Goal: Task Accomplishment & Management: Use online tool/utility

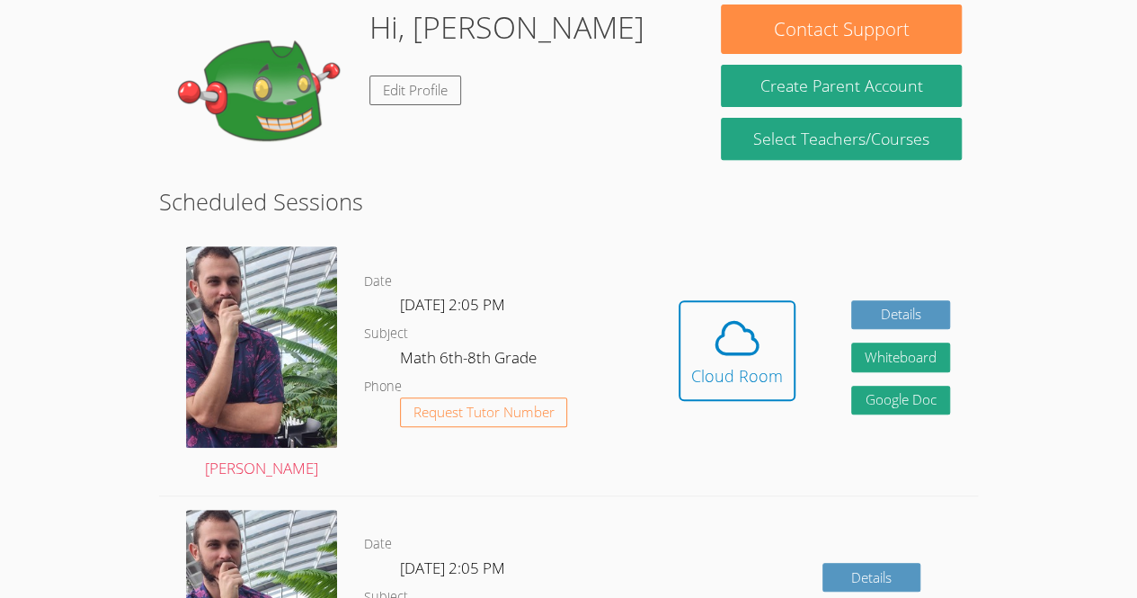
scroll to position [288, 0]
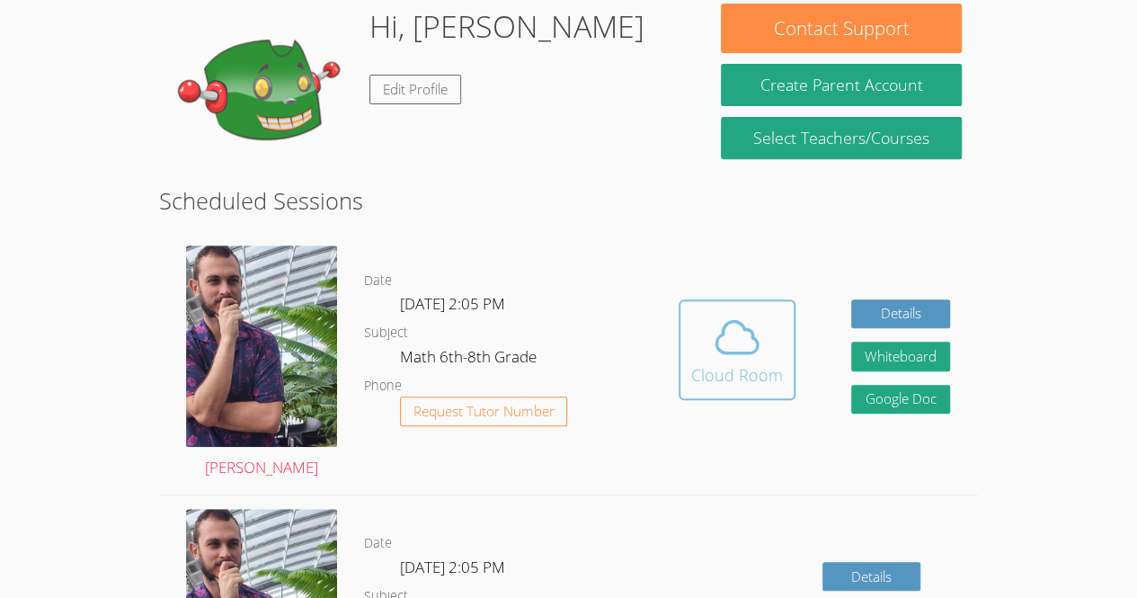
click at [765, 330] on span at bounding box center [737, 337] width 92 height 50
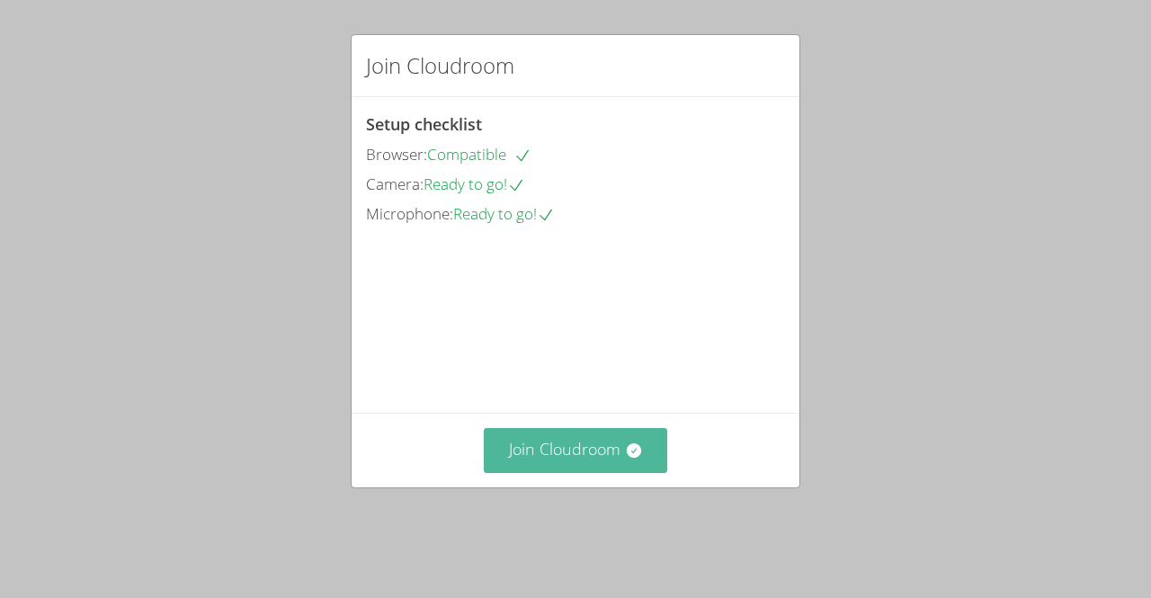
click at [574, 472] on button "Join Cloudroom" at bounding box center [576, 450] width 184 height 44
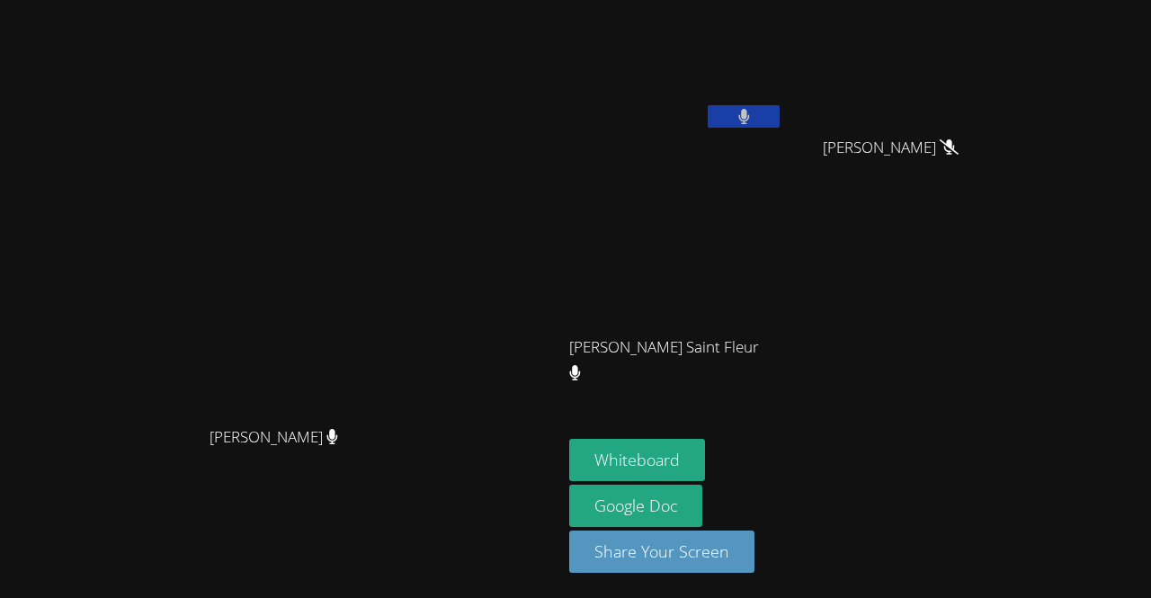
click at [779, 105] on button at bounding box center [743, 116] width 72 height 22
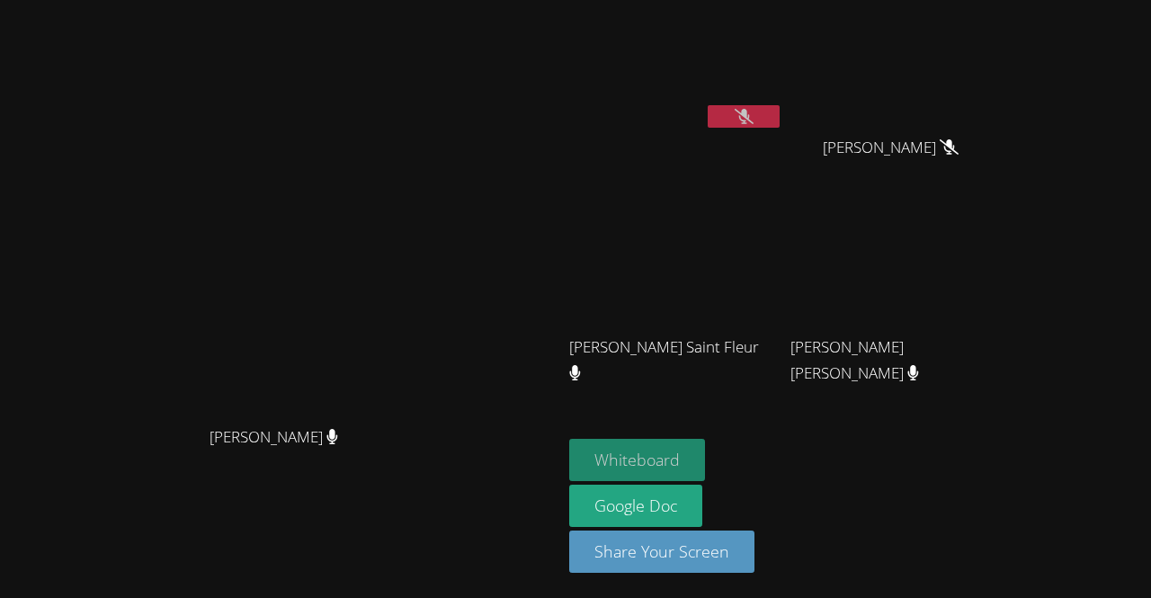
click at [705, 445] on button "Whiteboard" at bounding box center [637, 460] width 136 height 42
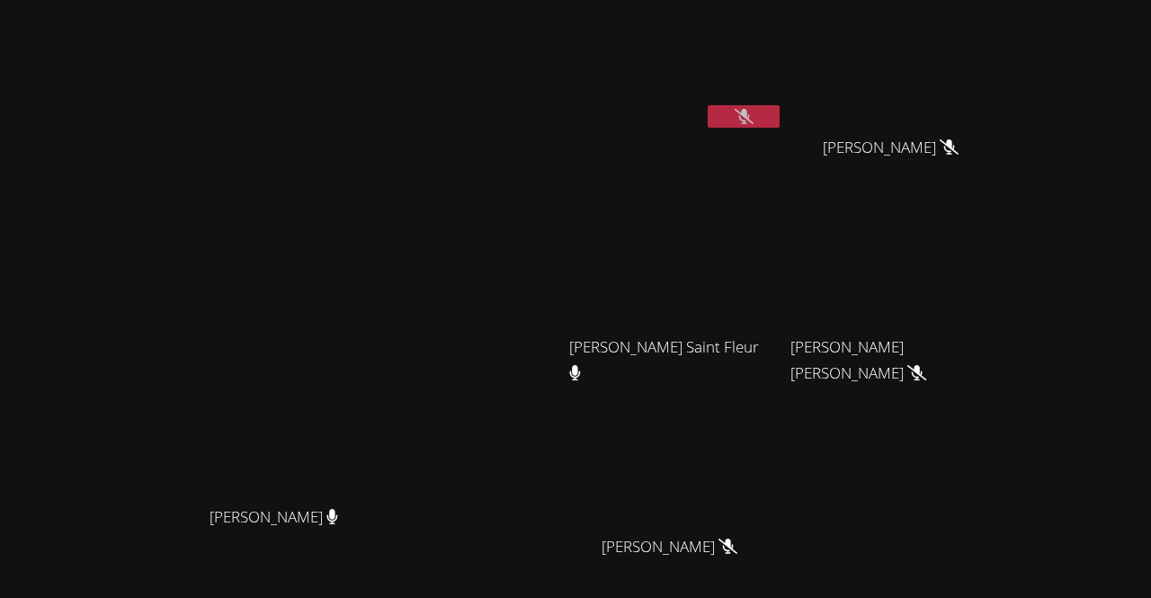
click at [734, 363] on span "Eduardo Estimable Saint Fleur" at bounding box center [669, 360] width 200 height 52
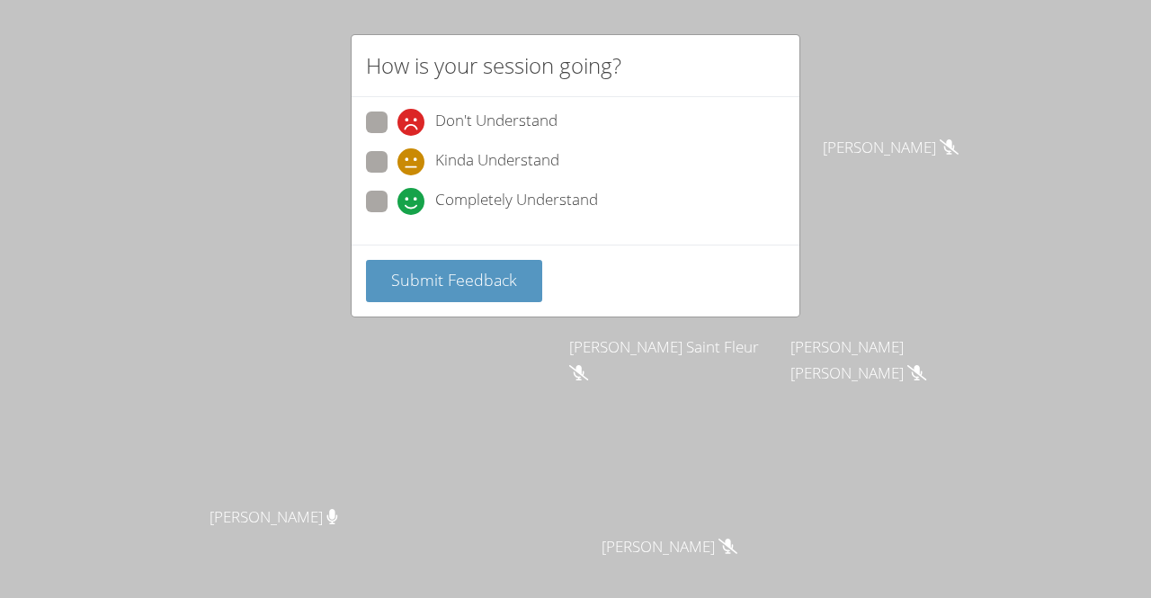
click at [397, 215] on span at bounding box center [397, 215] width 0 height 0
click at [397, 203] on input "Completely Understand" at bounding box center [404, 198] width 15 height 15
radio input "true"
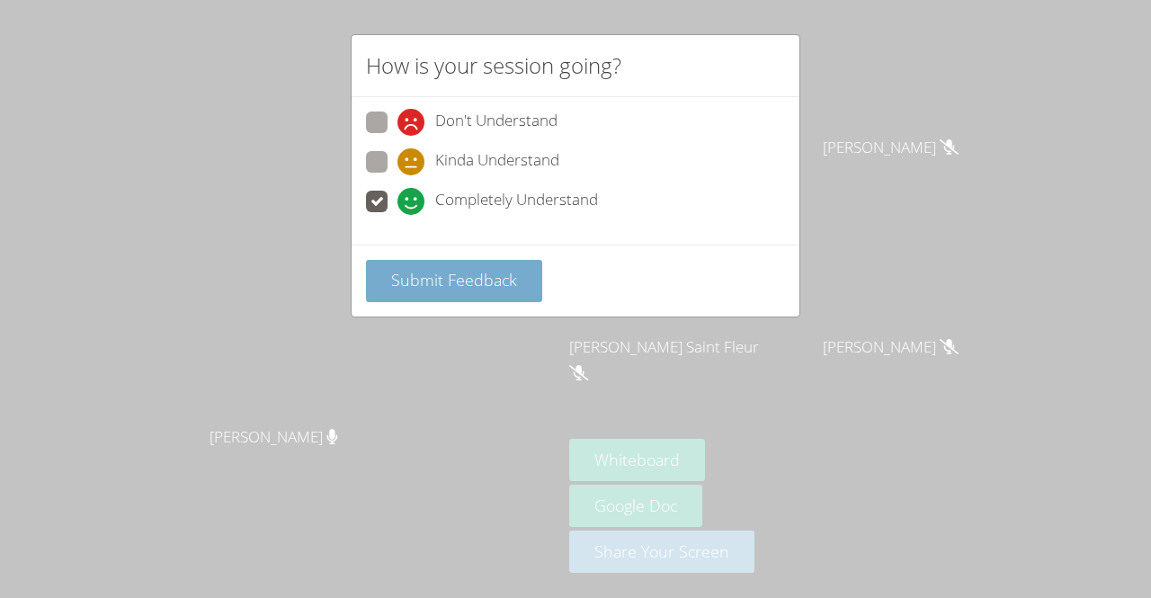
click at [437, 276] on span "Submit Feedback" at bounding box center [454, 280] width 126 height 22
